Goal: Ask a question

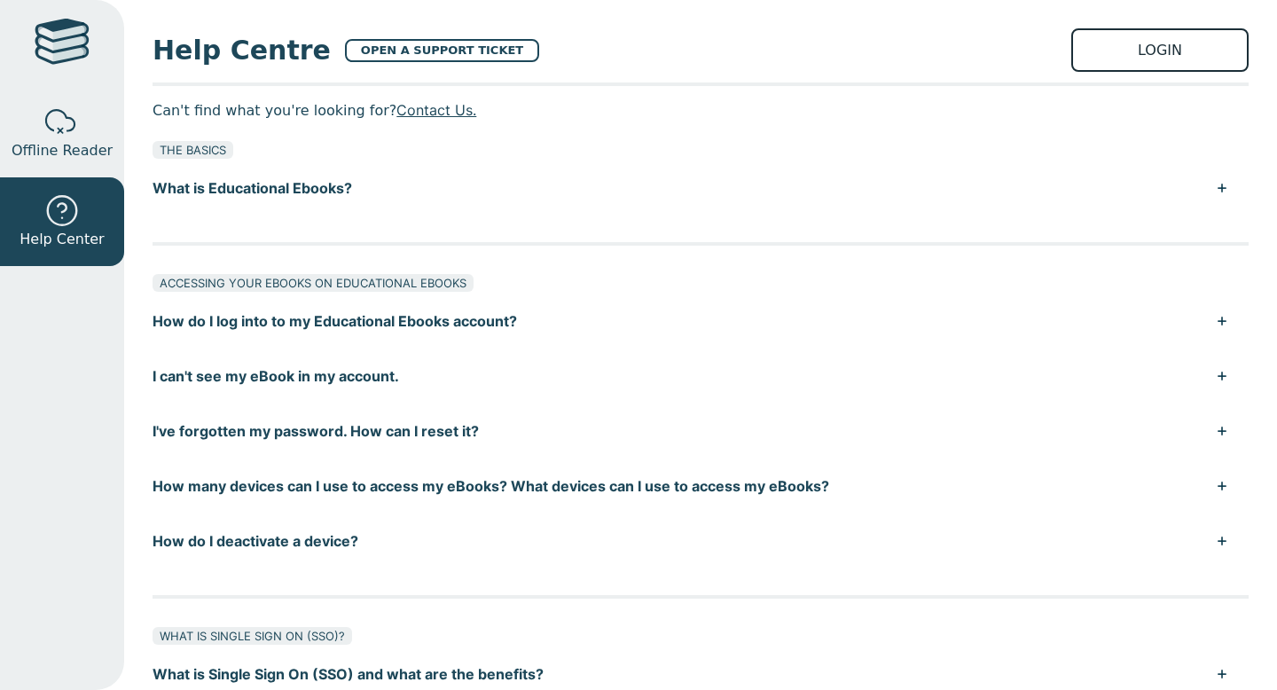
click at [1123, 45] on link "LOGIN" at bounding box center [1159, 49] width 177 height 43
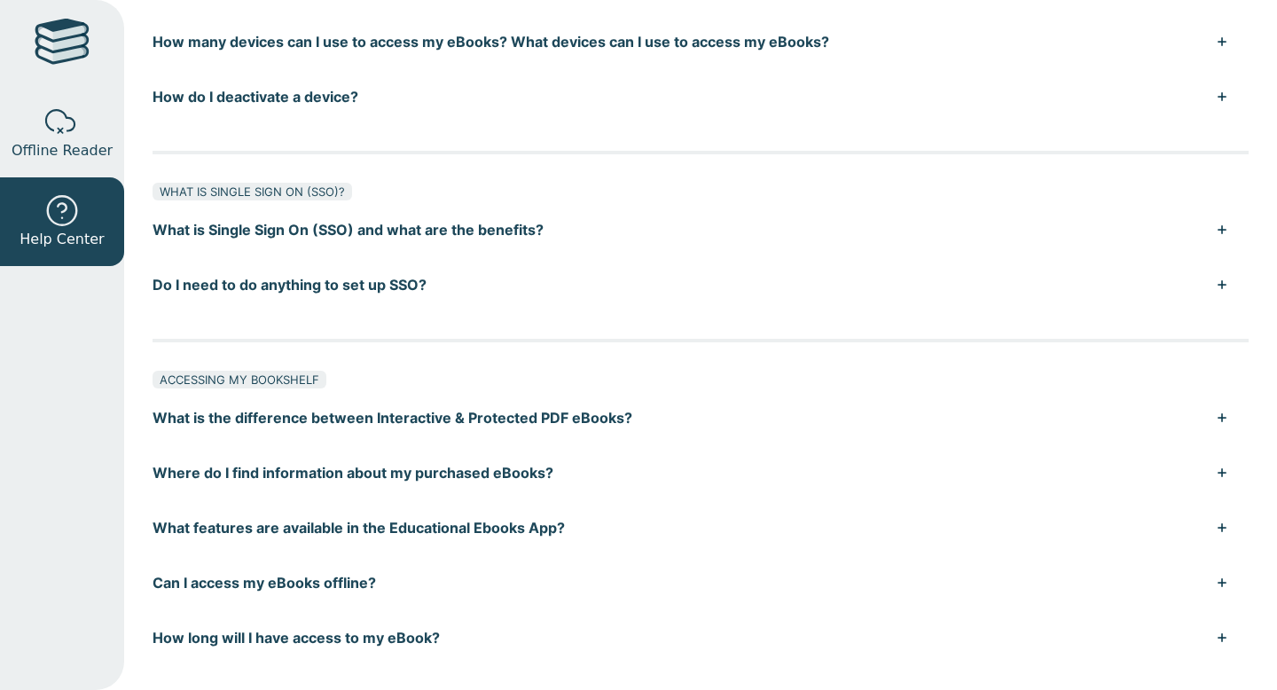
scroll to position [166, 0]
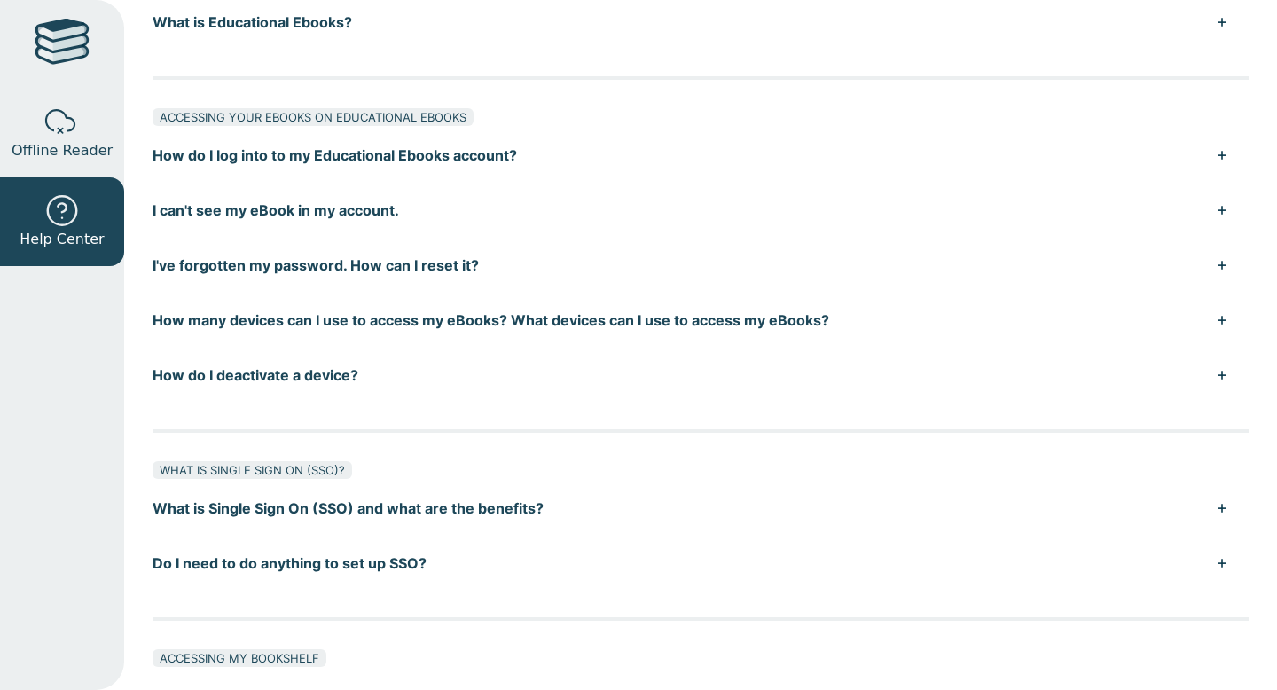
click at [51, 21] on div at bounding box center [62, 44] width 55 height 51
click at [74, 45] on div at bounding box center [62, 44] width 55 height 51
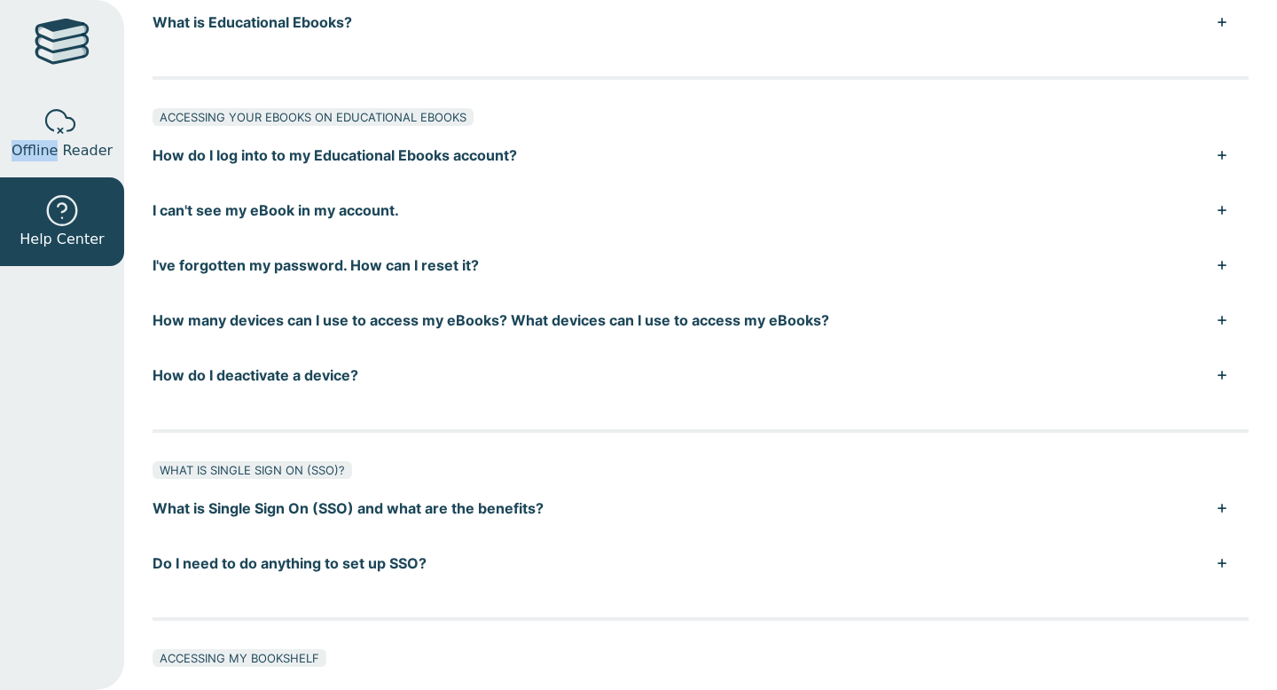
drag, startPoint x: 74, startPoint y: 44, endPoint x: 126, endPoint y: 129, distance: 99.2
click at [126, 129] on div "Offline Reader Help Center Help Centre OPEN A SUPPORT TICKET LOGIN Can't find w…" at bounding box center [638, 345] width 1277 height 690
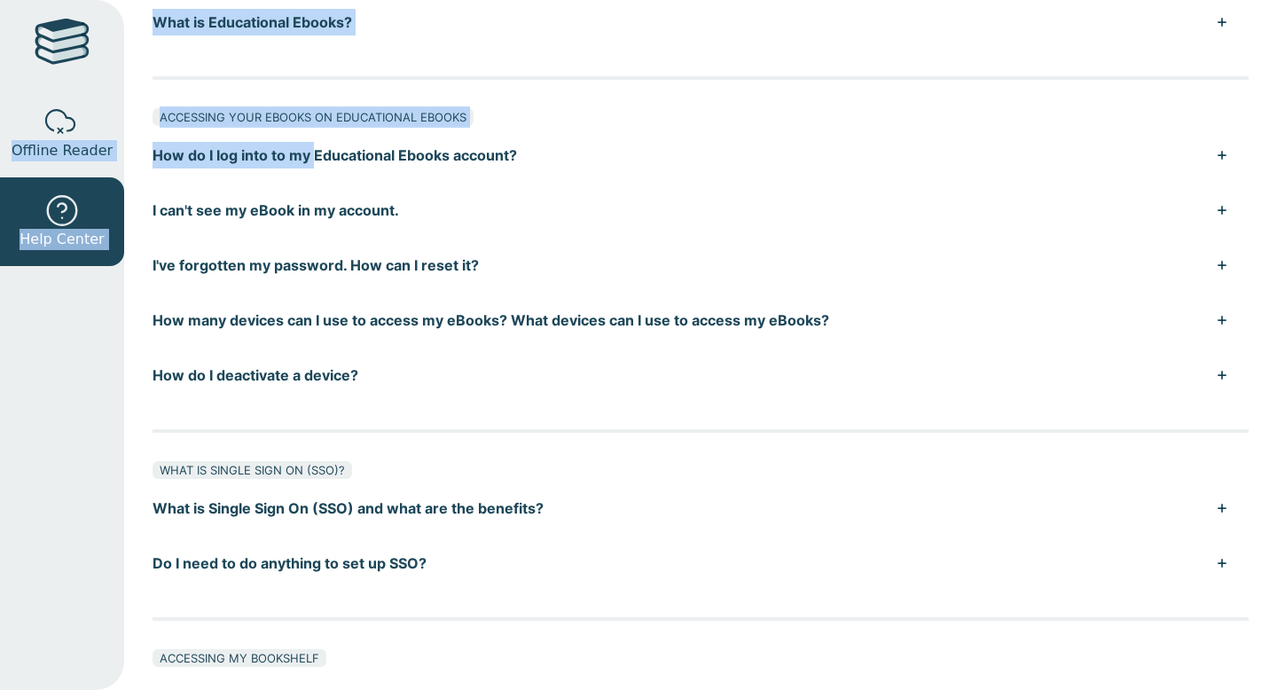
click at [336, 131] on button "How do I log into to my Educational Ebooks account?" at bounding box center [701, 155] width 1096 height 55
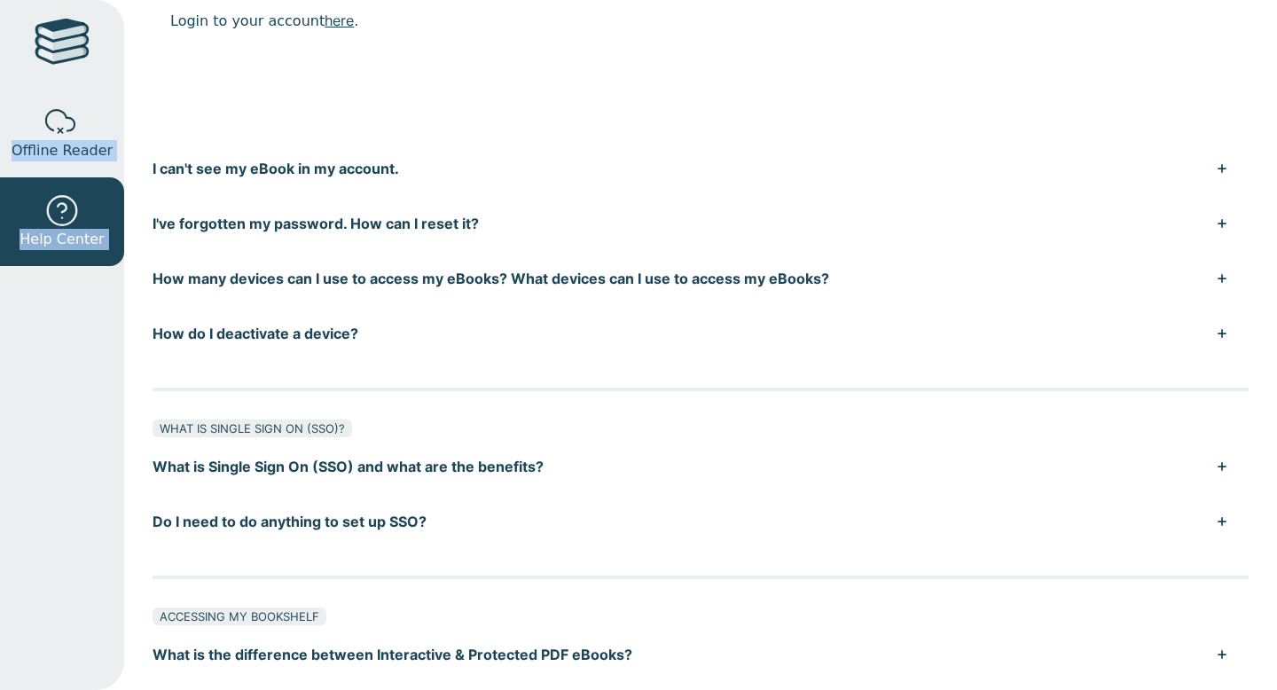
scroll to position [521, 0]
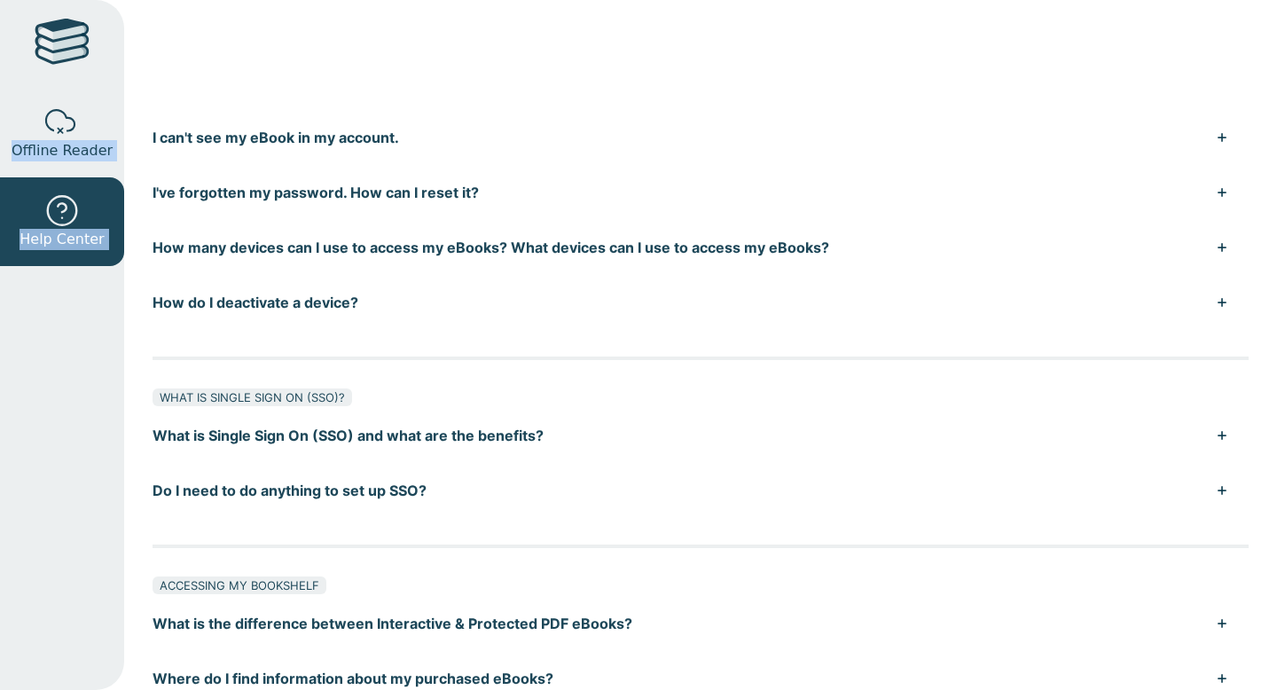
click at [318, 177] on button "I've forgotten my password. How can I reset it?" at bounding box center [701, 192] width 1096 height 55
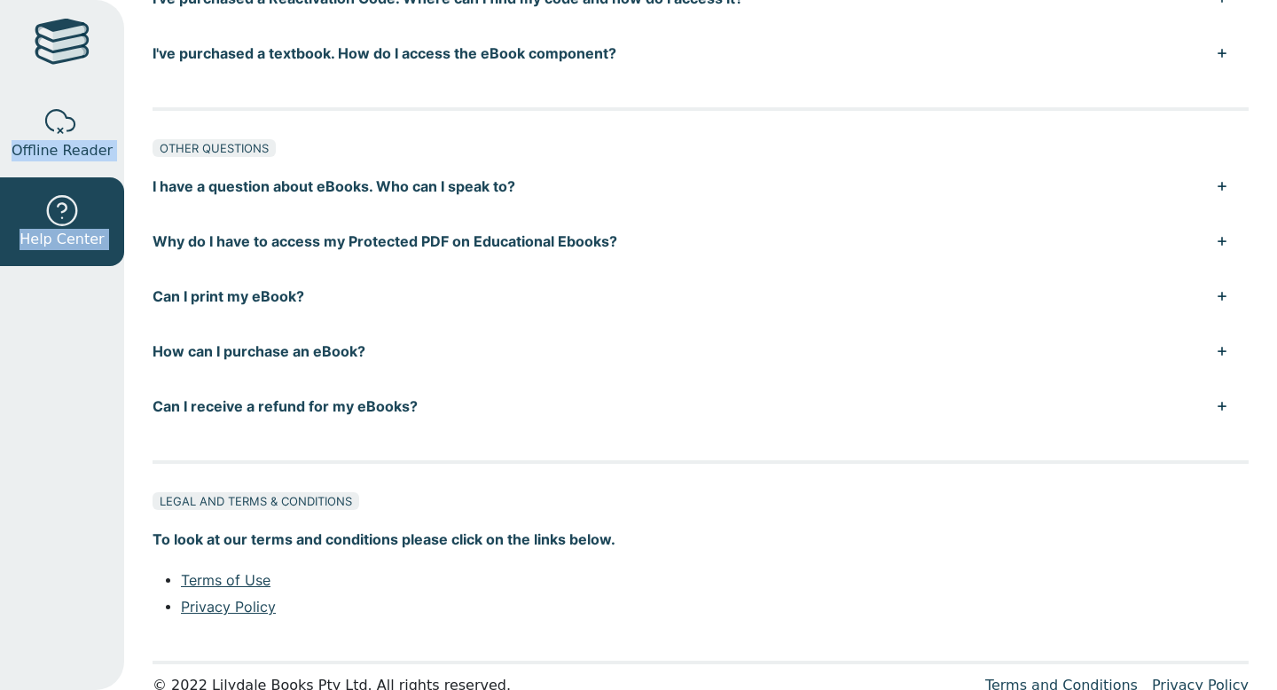
scroll to position [1695, 0]
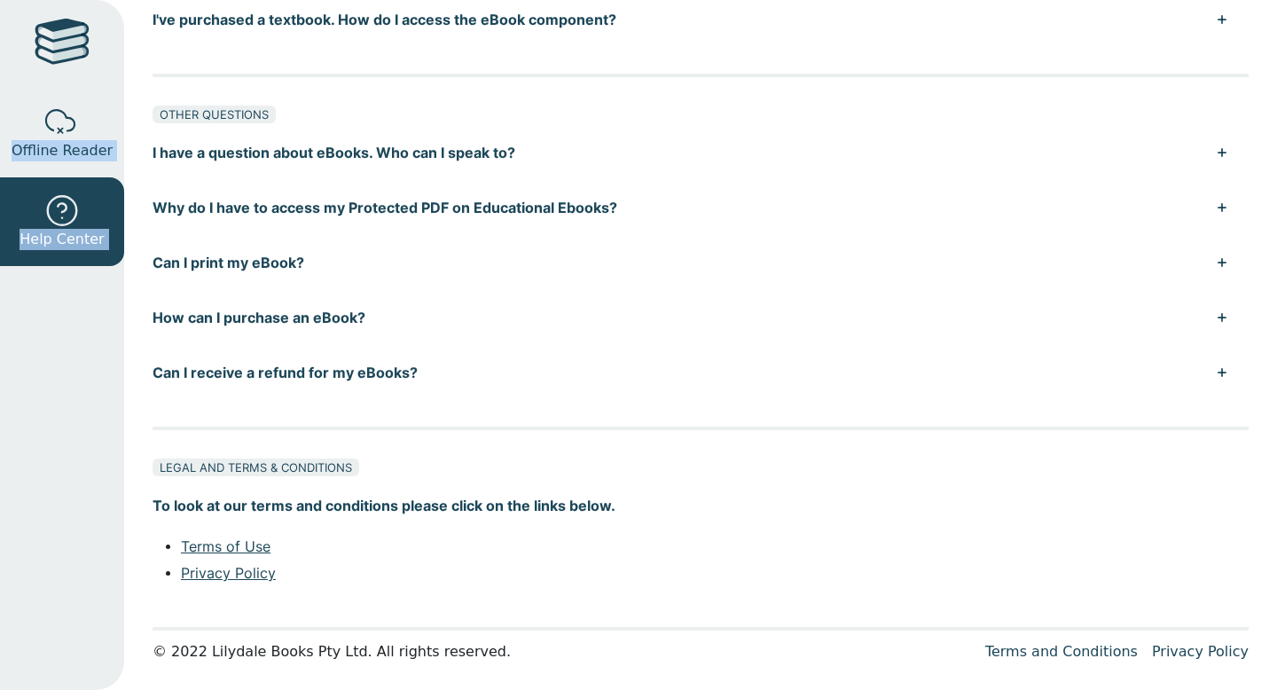
click at [298, 138] on button "I have a question about eBooks. Who can I speak to?" at bounding box center [701, 152] width 1096 height 55
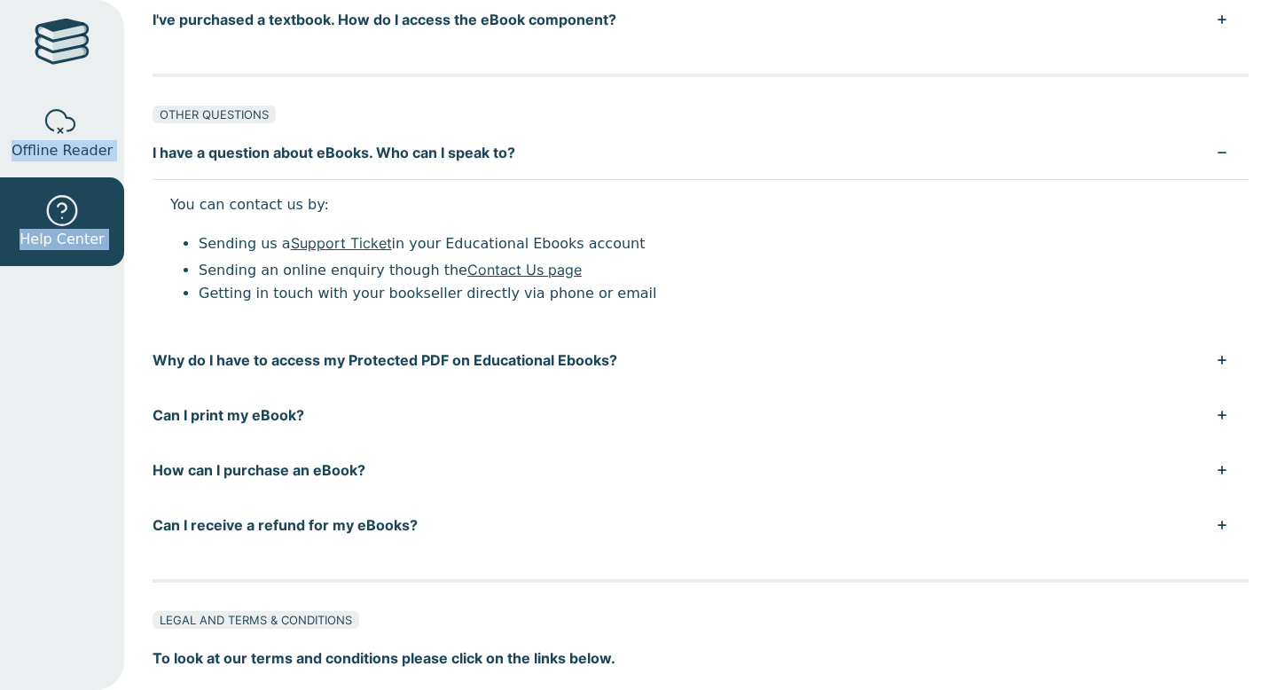
click at [299, 476] on button "How can I purchase an eBook?" at bounding box center [701, 469] width 1096 height 55
